Goal: Find contact information: Find contact information

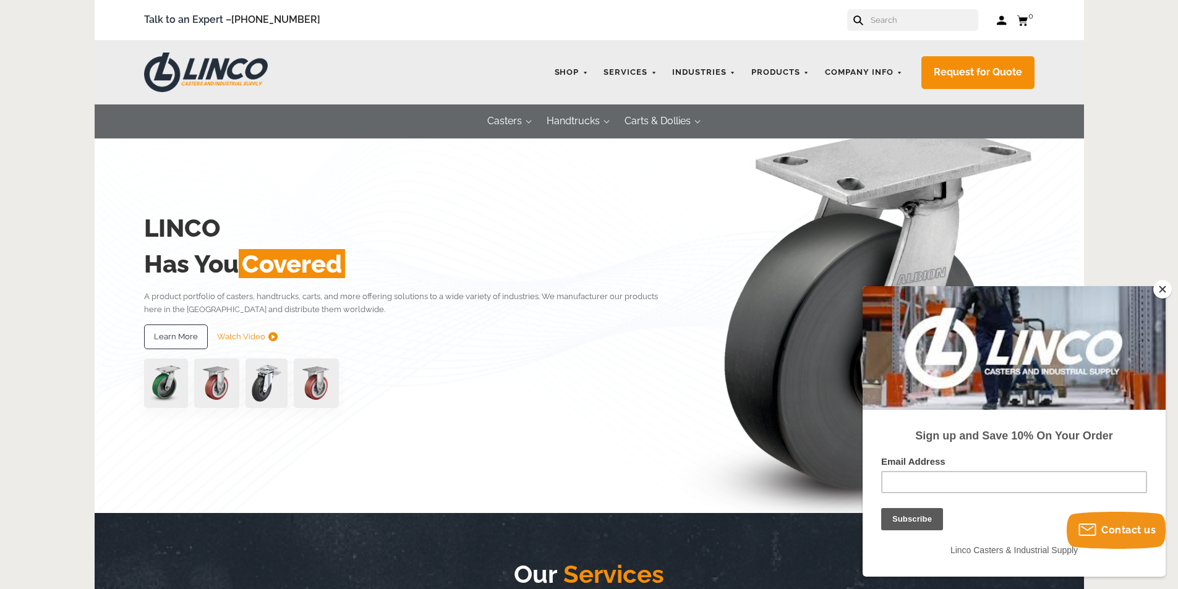
click at [1162, 288] on button "Close" at bounding box center [1163, 289] width 19 height 19
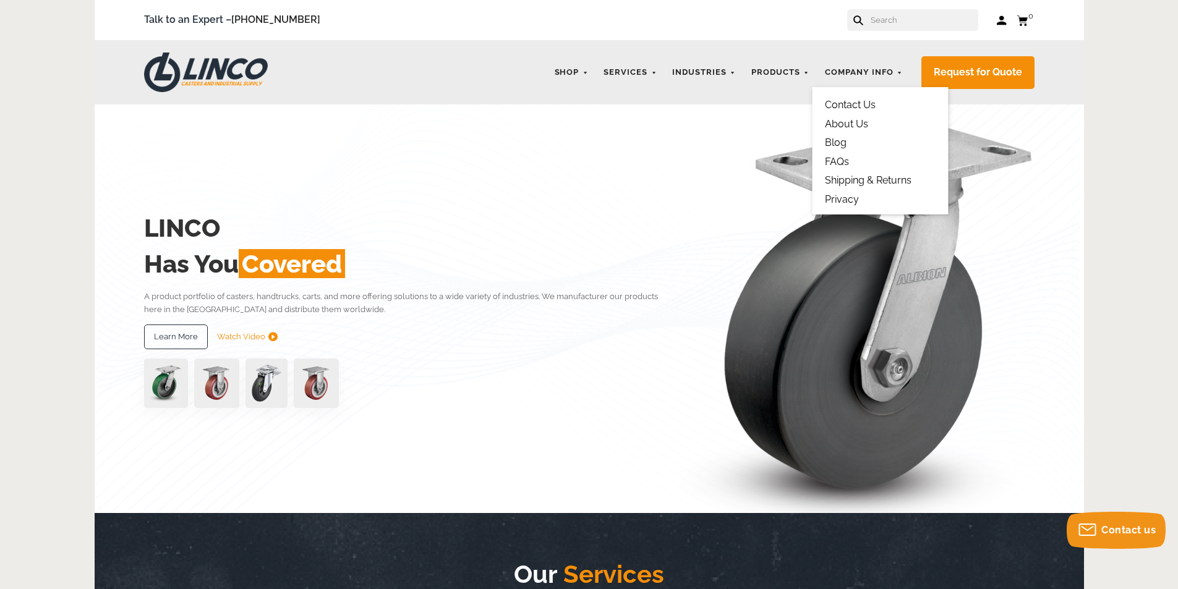
click at [862, 108] on link "Contact Us" at bounding box center [850, 105] width 51 height 12
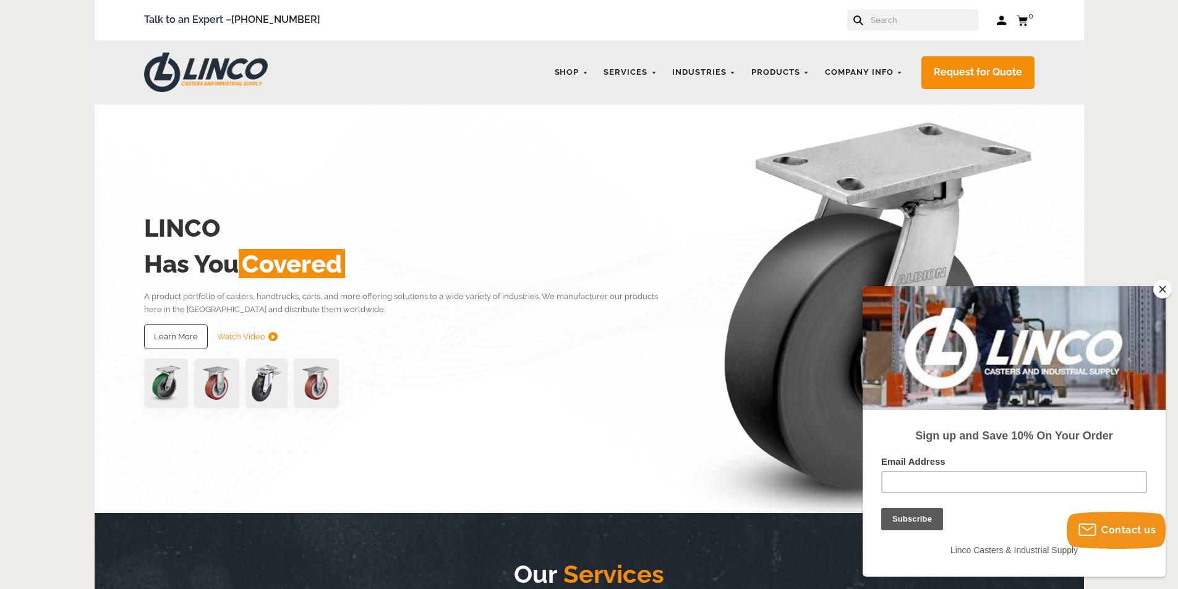
click at [1160, 293] on button "Close" at bounding box center [1163, 289] width 19 height 19
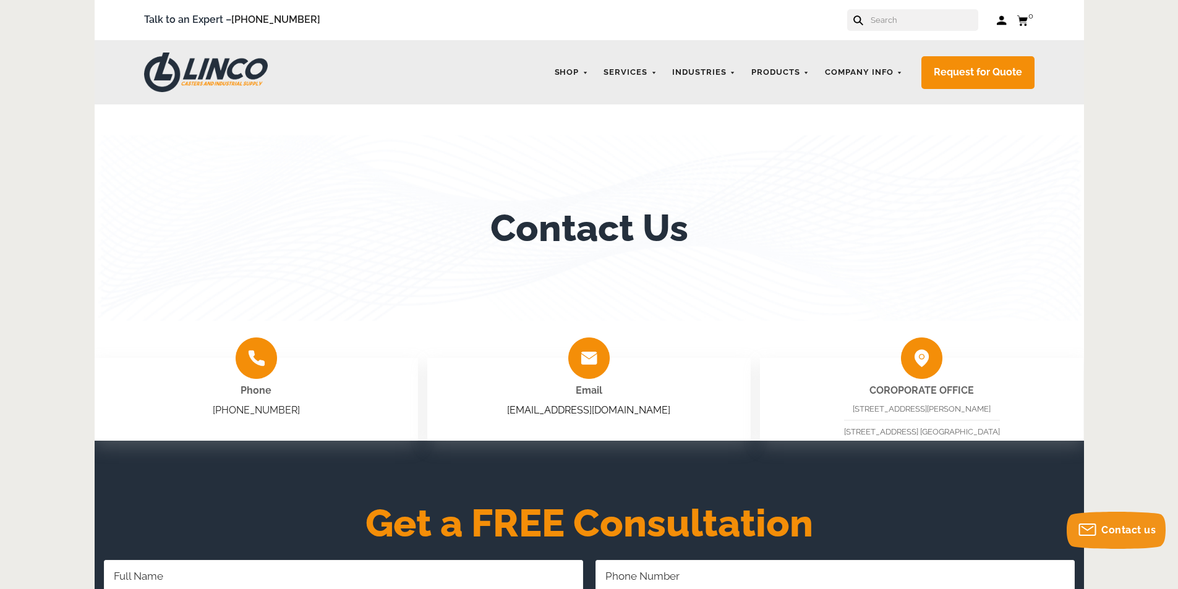
click at [608, 411] on link "sales@shoplinco.com" at bounding box center [588, 411] width 163 height 12
